Goal: Transaction & Acquisition: Purchase product/service

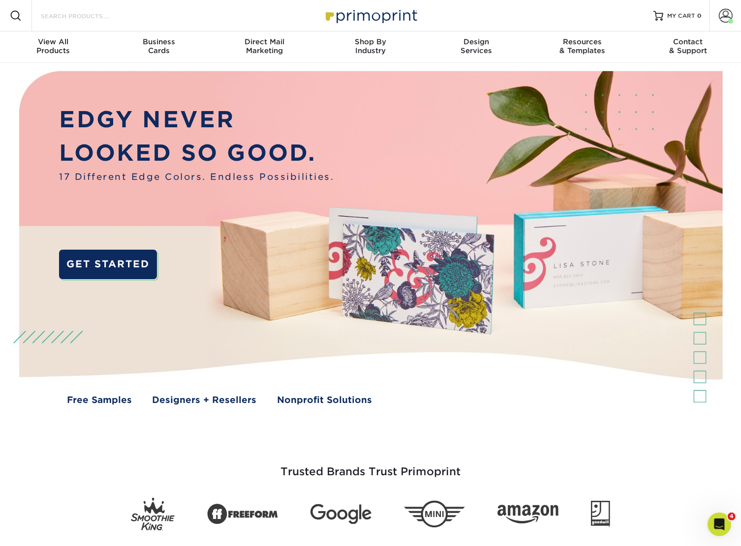
click at [62, 13] on input "Search Products" at bounding box center [88, 16] width 96 height 12
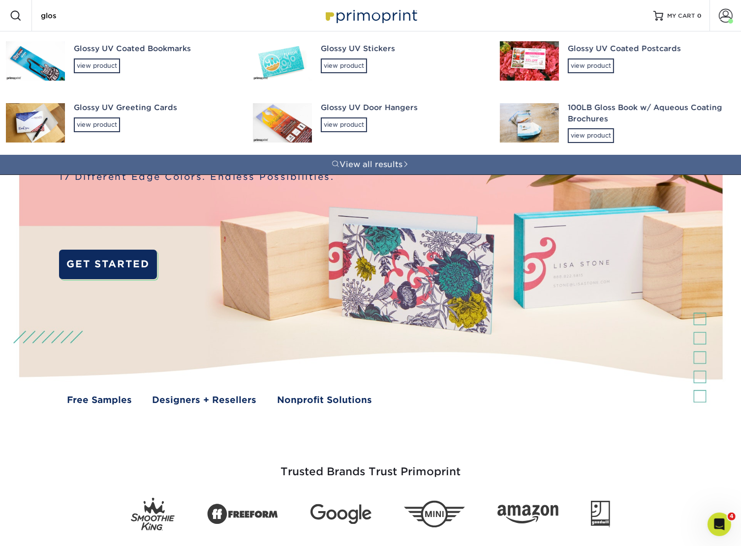
type input "glos"
click at [580, 57] on div "Glossy UV Coated Postcards view product" at bounding box center [648, 58] width 161 height 54
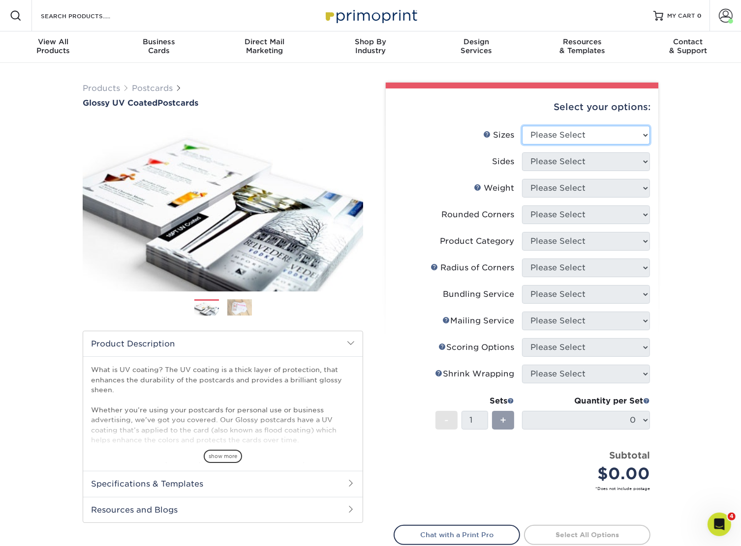
click at [579, 130] on select "Please Select 1.5" x 7" 2" x 4" 2" x 6" 2" x 7" 2" x 8" 2.12" x 5.5" 2.12" x 5.…" at bounding box center [586, 135] width 128 height 19
select select "5.50x8.50"
click at [522, 126] on select "Please Select 1.5" x 7" 2" x 4" 2" x 6" 2" x 7" 2" x 8" 2.12" x 5.5" 2.12" x 5.…" at bounding box center [586, 135] width 128 height 19
click at [573, 160] on select "Please Select Print Both Sides Print Front Only" at bounding box center [586, 161] width 128 height 19
select select "13abbda7-1d64-4f25-8bb2-c179b224825d"
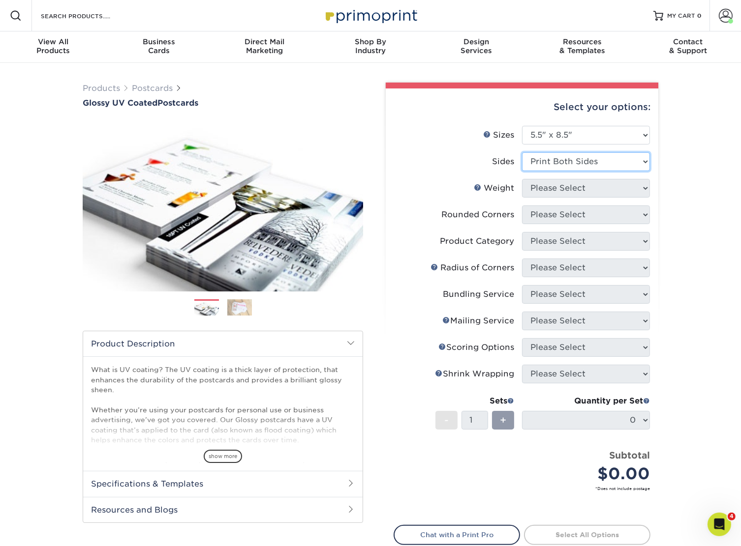
click at [522, 152] on select "Please Select Print Both Sides Print Front Only" at bounding box center [586, 161] width 128 height 19
click at [569, 192] on select "Please Select 16PT 18PT C1S 14PT" at bounding box center [586, 188] width 128 height 19
select select "14PT"
click at [522, 179] on select "Please Select 16PT 18PT C1S 14PT" at bounding box center [586, 188] width 128 height 19
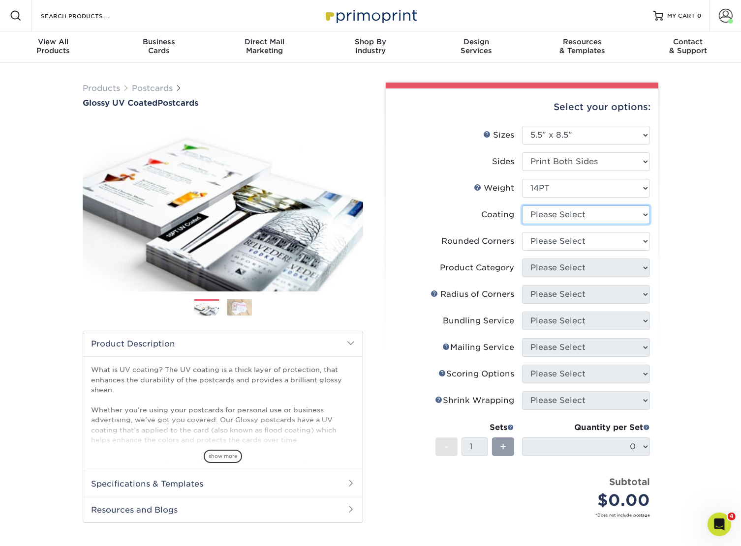
click at [564, 217] on select at bounding box center [586, 215] width 128 height 19
select select "1e8116af-acfc-44b1-83dc-8181aa338834"
click at [522, 206] on select at bounding box center [586, 215] width 128 height 19
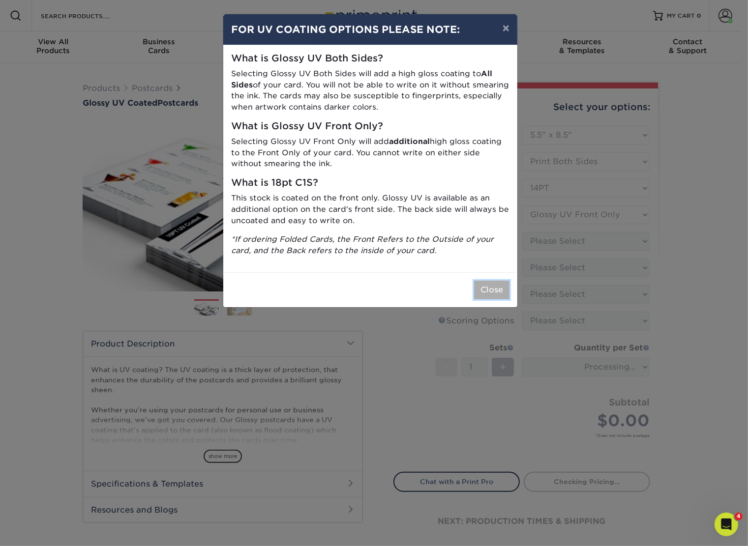
click at [488, 292] on button "Close" at bounding box center [491, 290] width 35 height 19
